Goal: Task Accomplishment & Management: Use online tool/utility

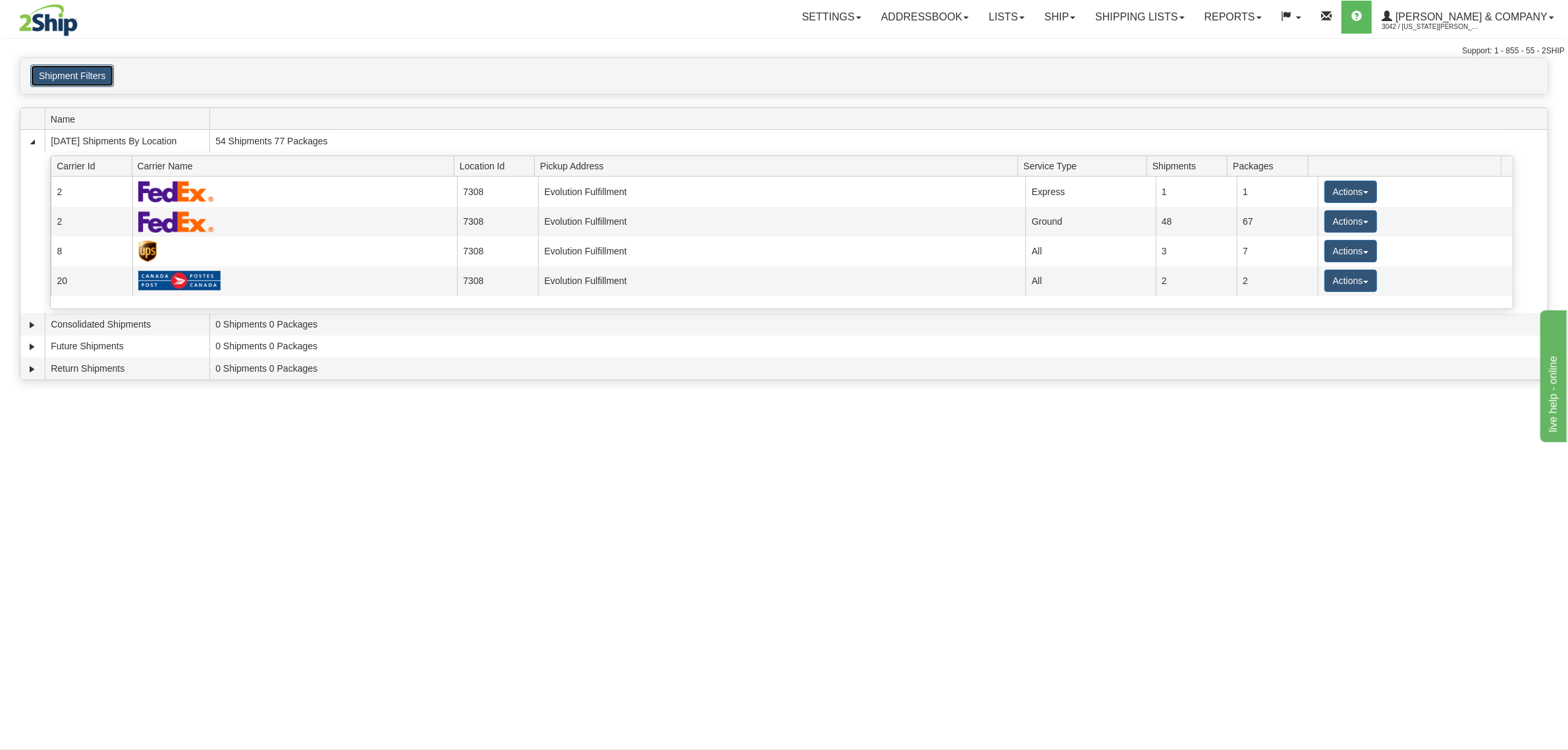
drag, startPoint x: 73, startPoint y: 81, endPoint x: 82, endPoint y: 78, distance: 9.5
click at [76, 80] on button "Shipment Filters" at bounding box center [72, 75] width 83 height 22
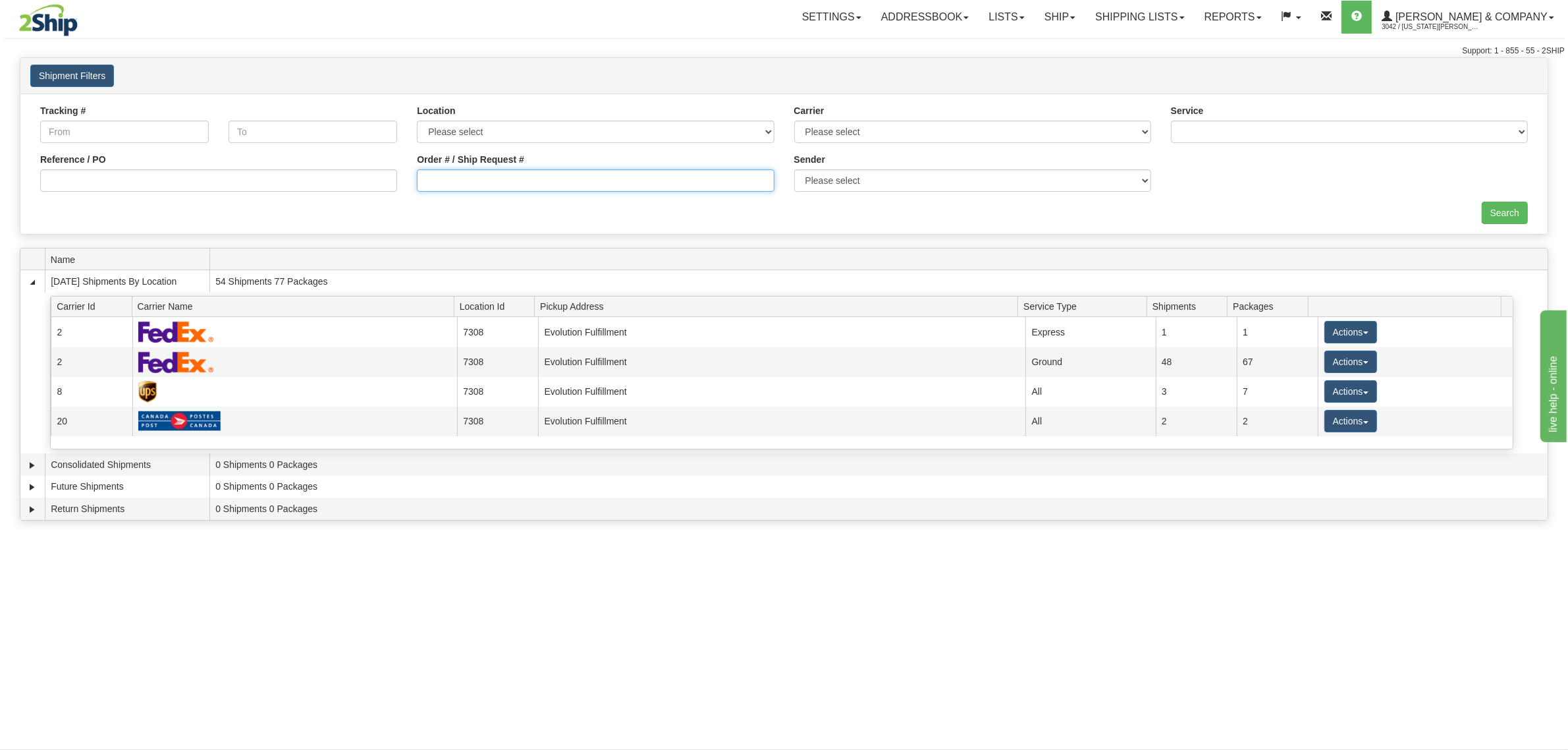
click at [469, 184] on input "Order # / Ship Request #" at bounding box center [595, 180] width 357 height 22
type input "903726"
click at [1494, 216] on input "Search" at bounding box center [1505, 212] width 46 height 22
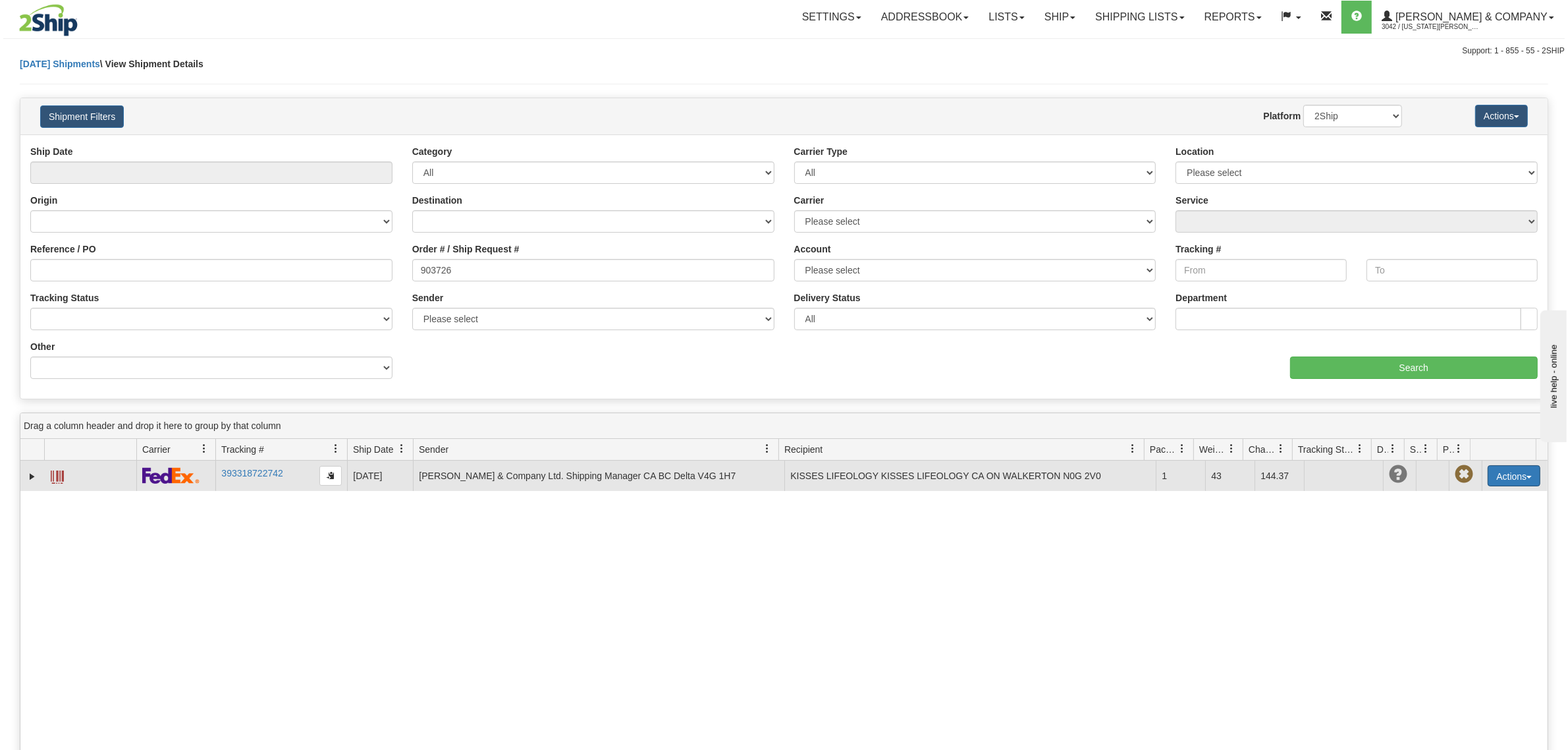
click at [1509, 482] on button "Actions" at bounding box center [1514, 476] width 52 height 21
click at [1456, 559] on link "Delete" at bounding box center [1486, 551] width 105 height 17
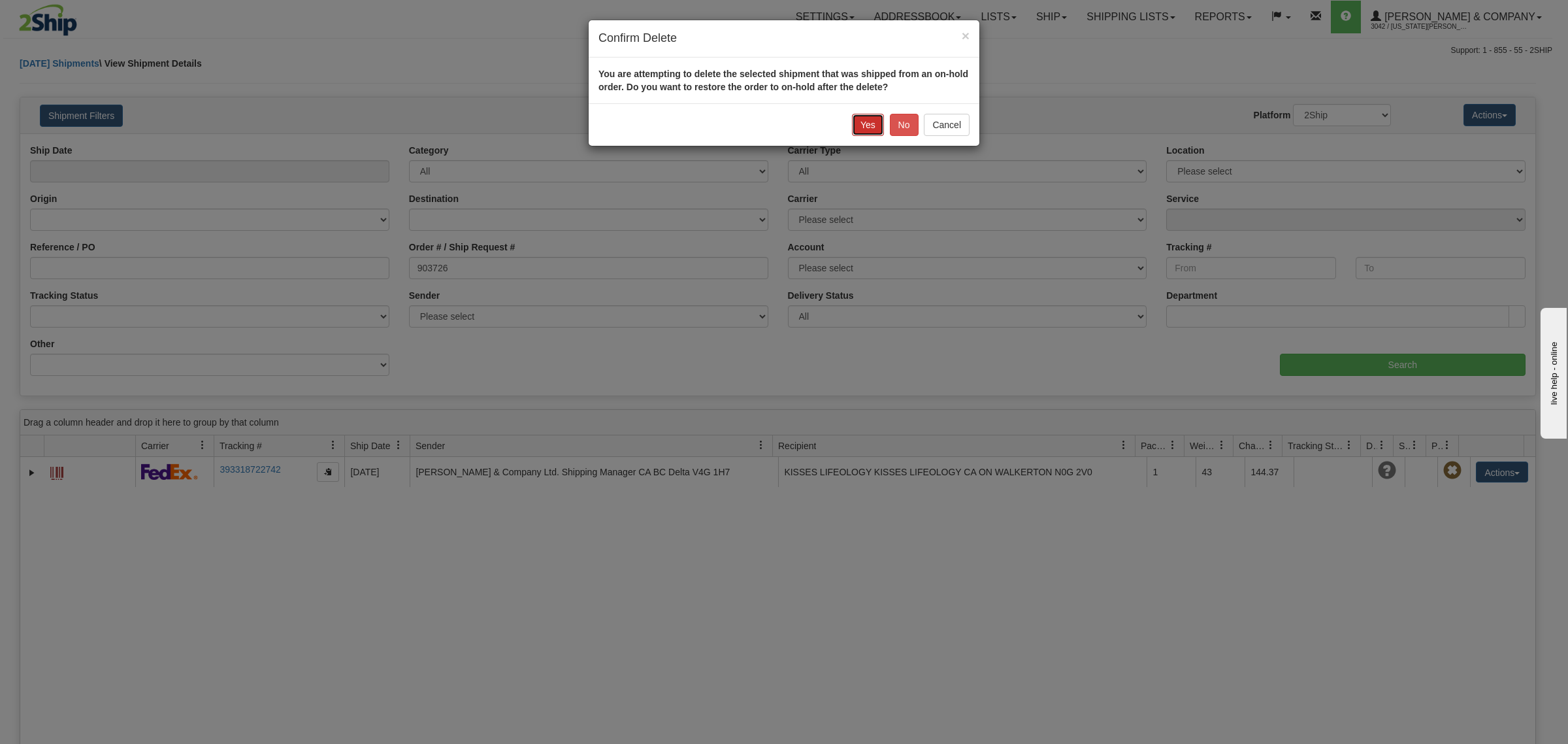
click at [866, 128] on button "Yes" at bounding box center [868, 124] width 32 height 22
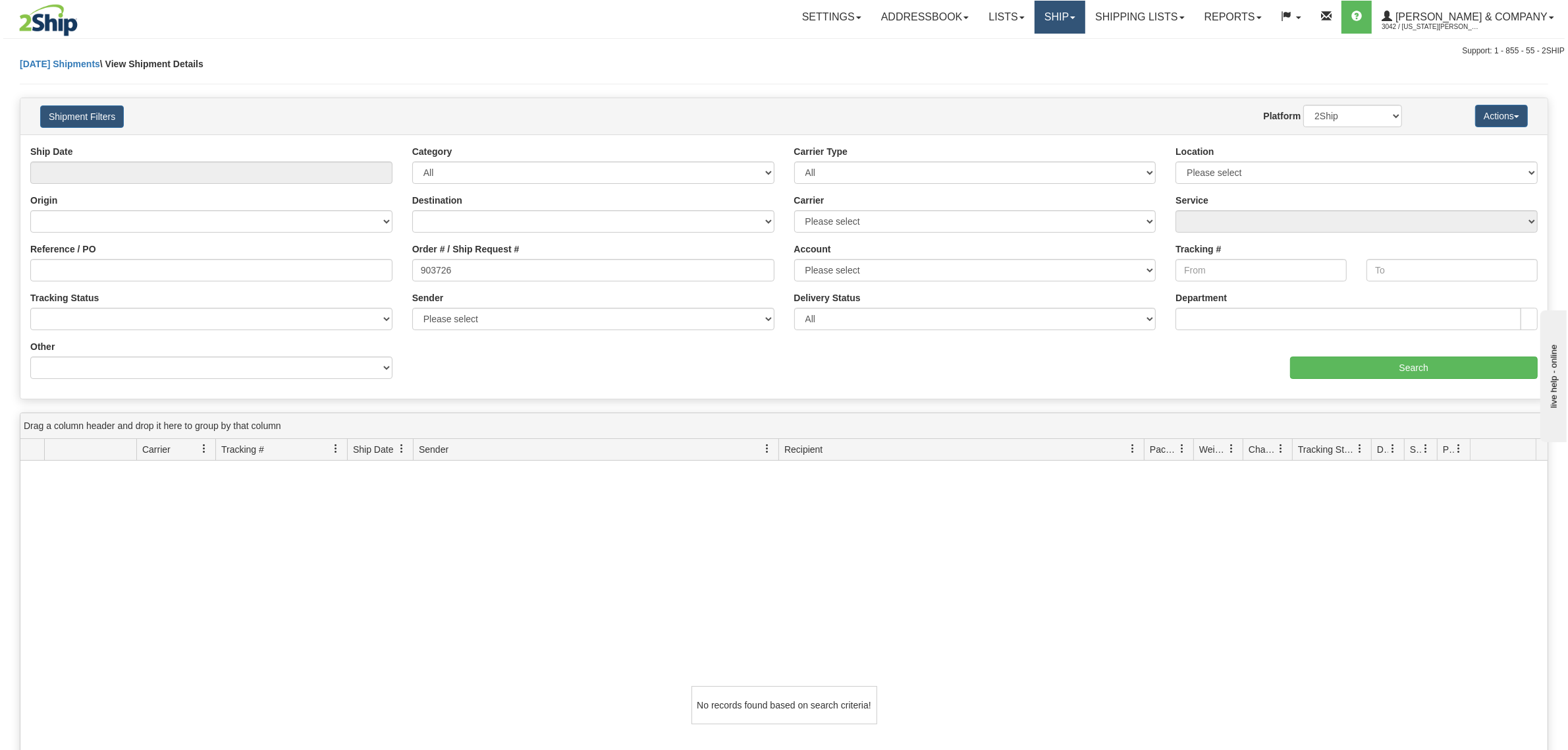
click at [1086, 10] on link "Ship" at bounding box center [1059, 17] width 51 height 33
click at [1072, 59] on span "OnHold / Order Queue" at bounding box center [1025, 63] width 93 height 11
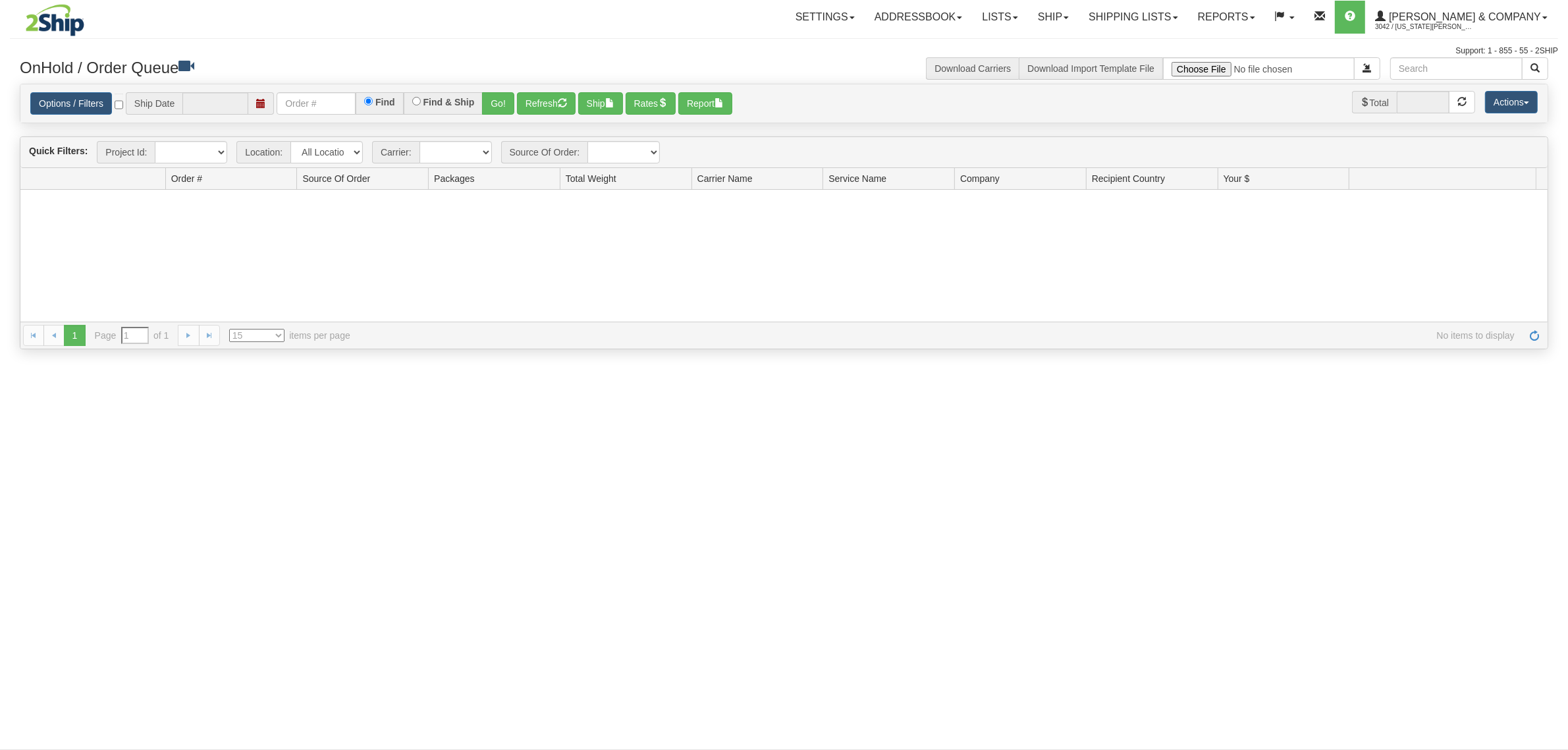
type input "09/17/2025"
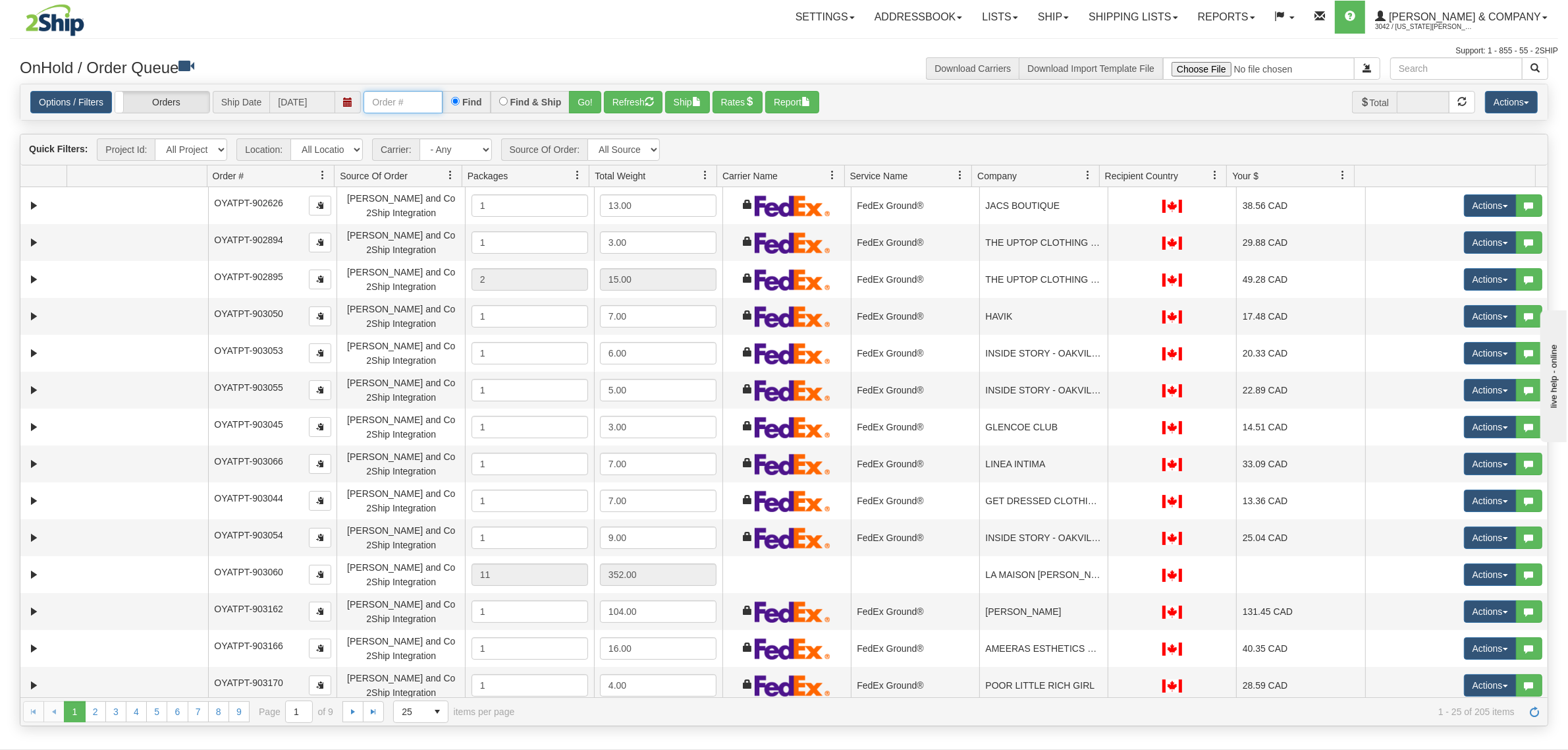
click at [399, 98] on input "text" at bounding box center [402, 102] width 79 height 22
type input "OYATPT-903726"
click at [590, 104] on button "Go!" at bounding box center [585, 102] width 32 height 22
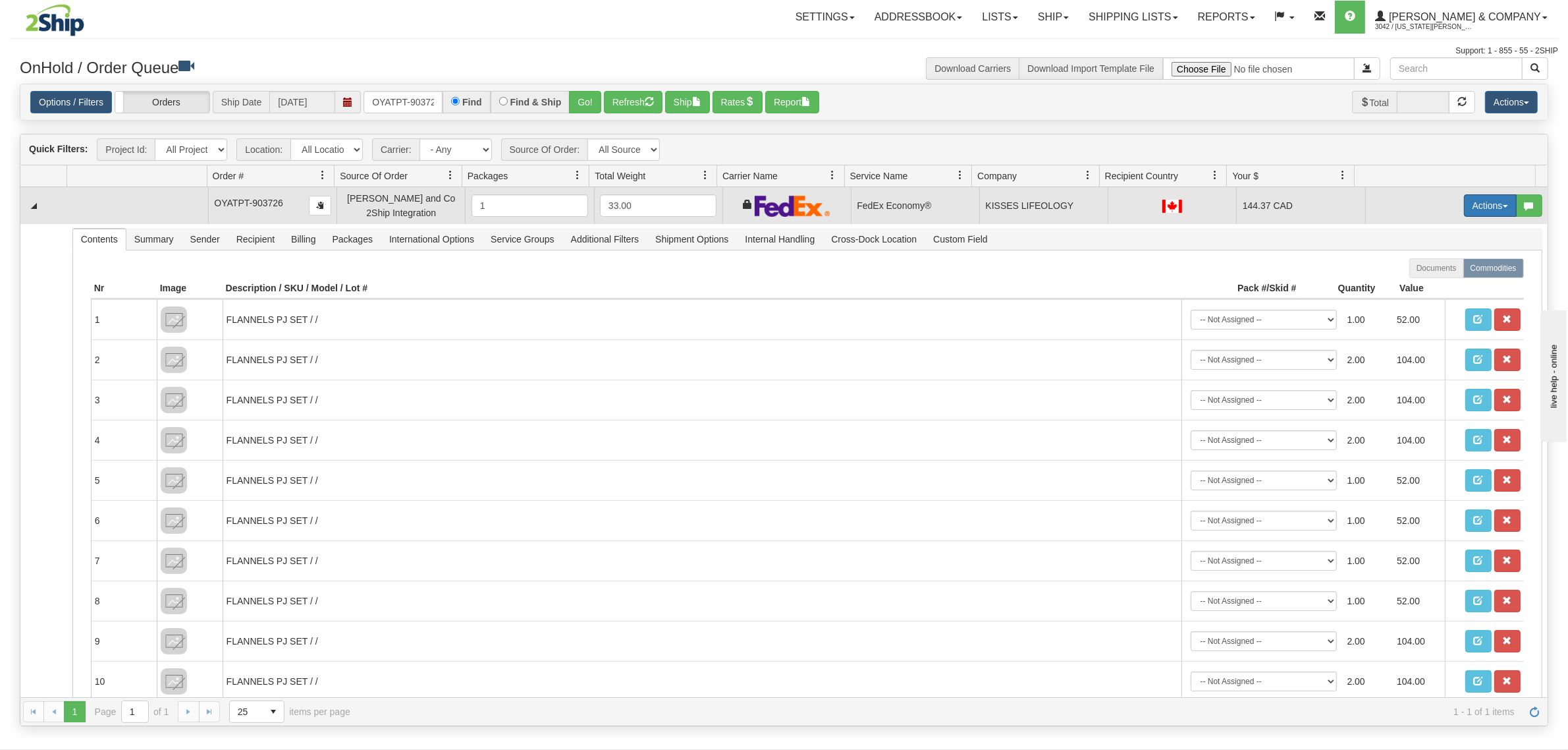
click at [1491, 212] on button "Actions" at bounding box center [1490, 205] width 52 height 22
click at [1461, 262] on span "Rate All Services" at bounding box center [1463, 265] width 79 height 11
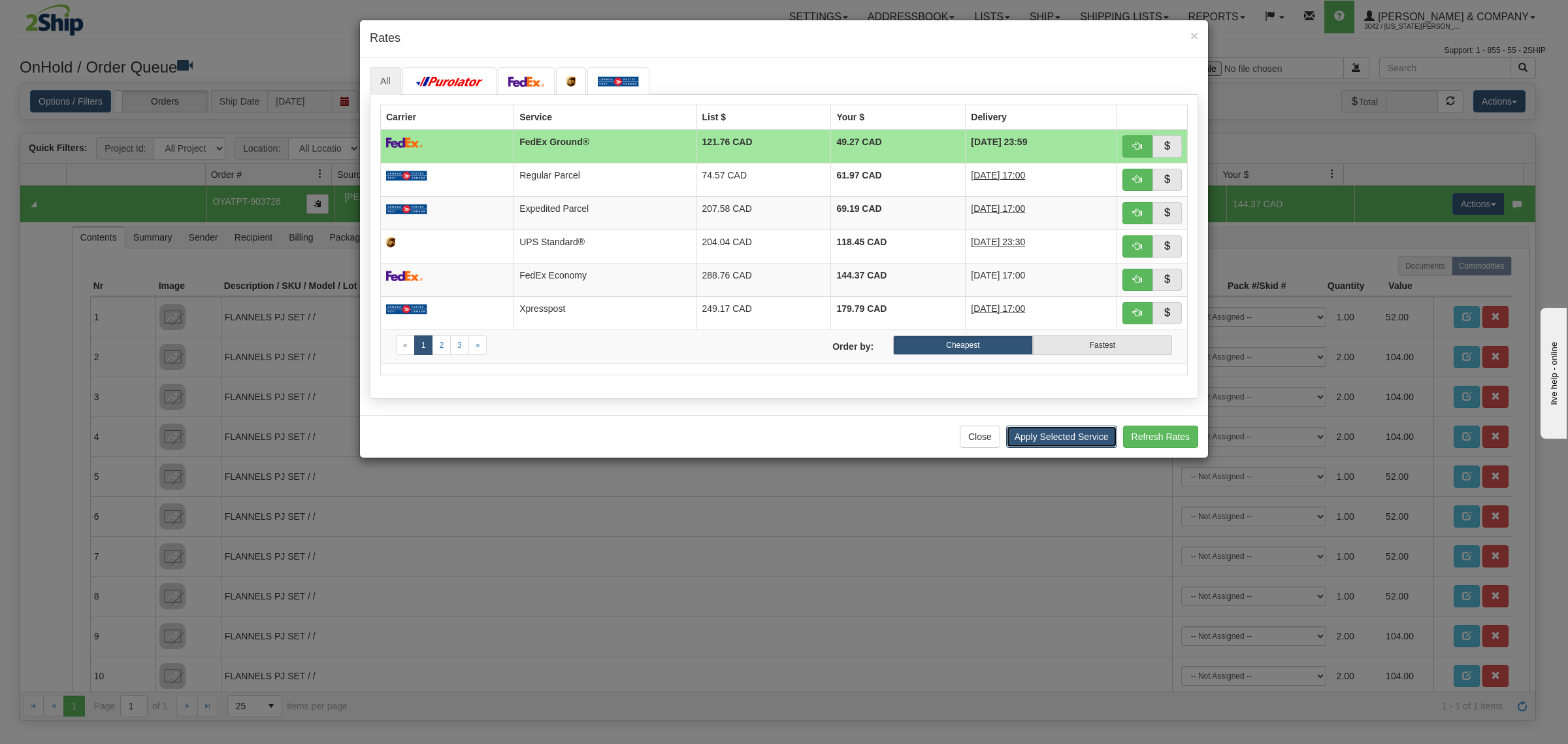
click at [1043, 444] on button "Apply Selected Service" at bounding box center [1061, 436] width 111 height 22
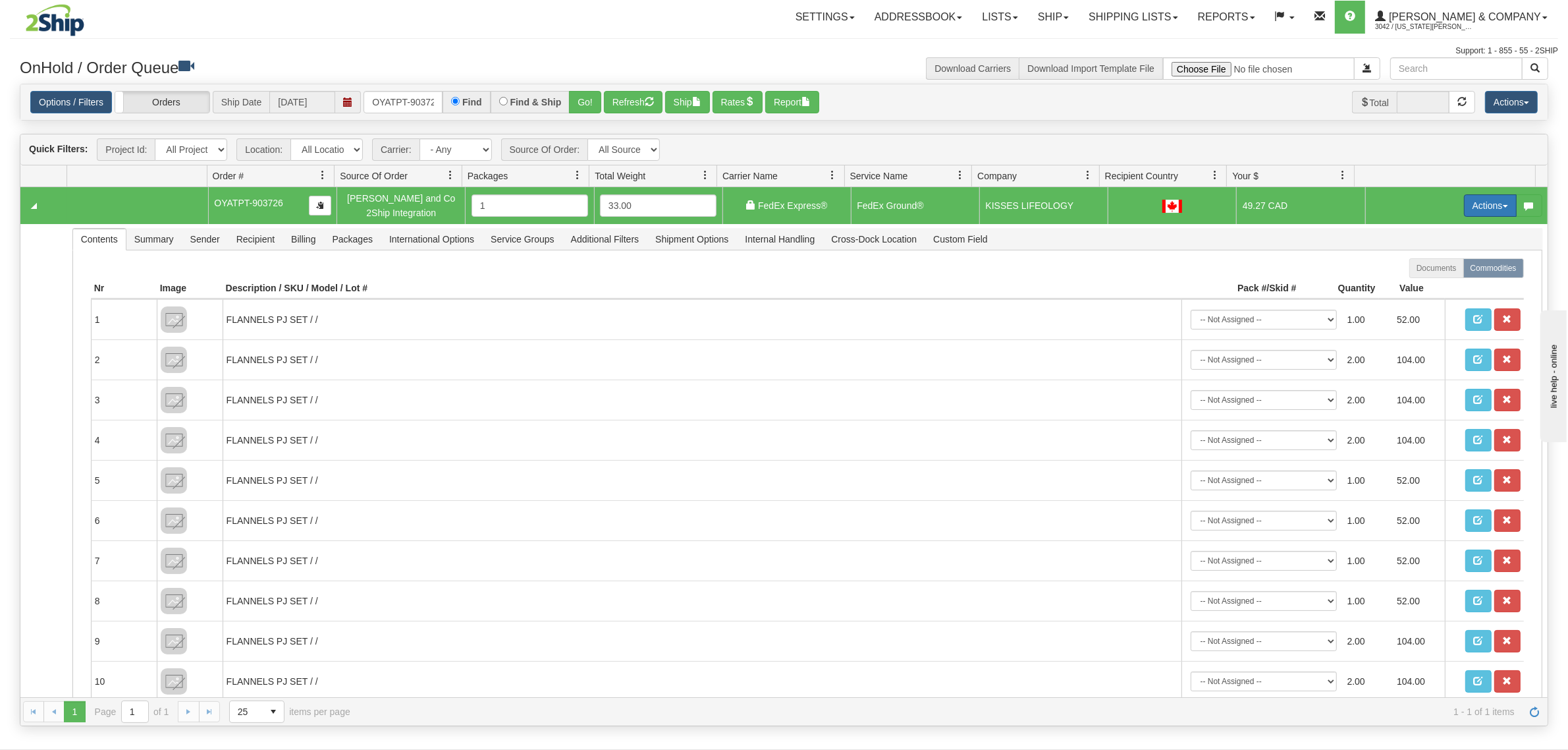
click at [1464, 212] on button "Actions" at bounding box center [1490, 205] width 52 height 22
click at [1430, 281] on span "Ship" at bounding box center [1438, 282] width 27 height 11
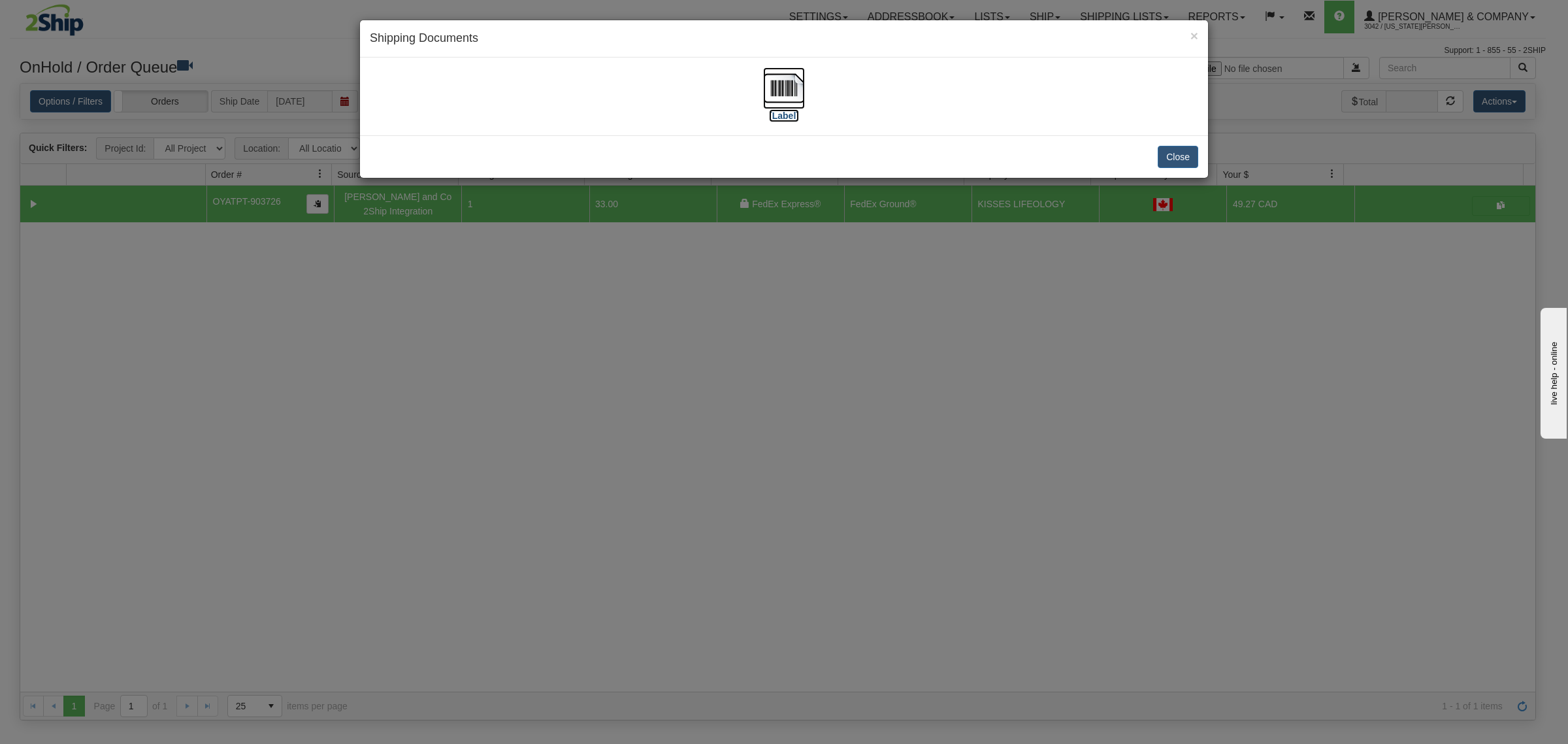
click at [788, 80] on img at bounding box center [784, 89] width 42 height 42
click at [1185, 150] on button "Close" at bounding box center [1178, 157] width 40 height 22
